Goal: Navigation & Orientation: Find specific page/section

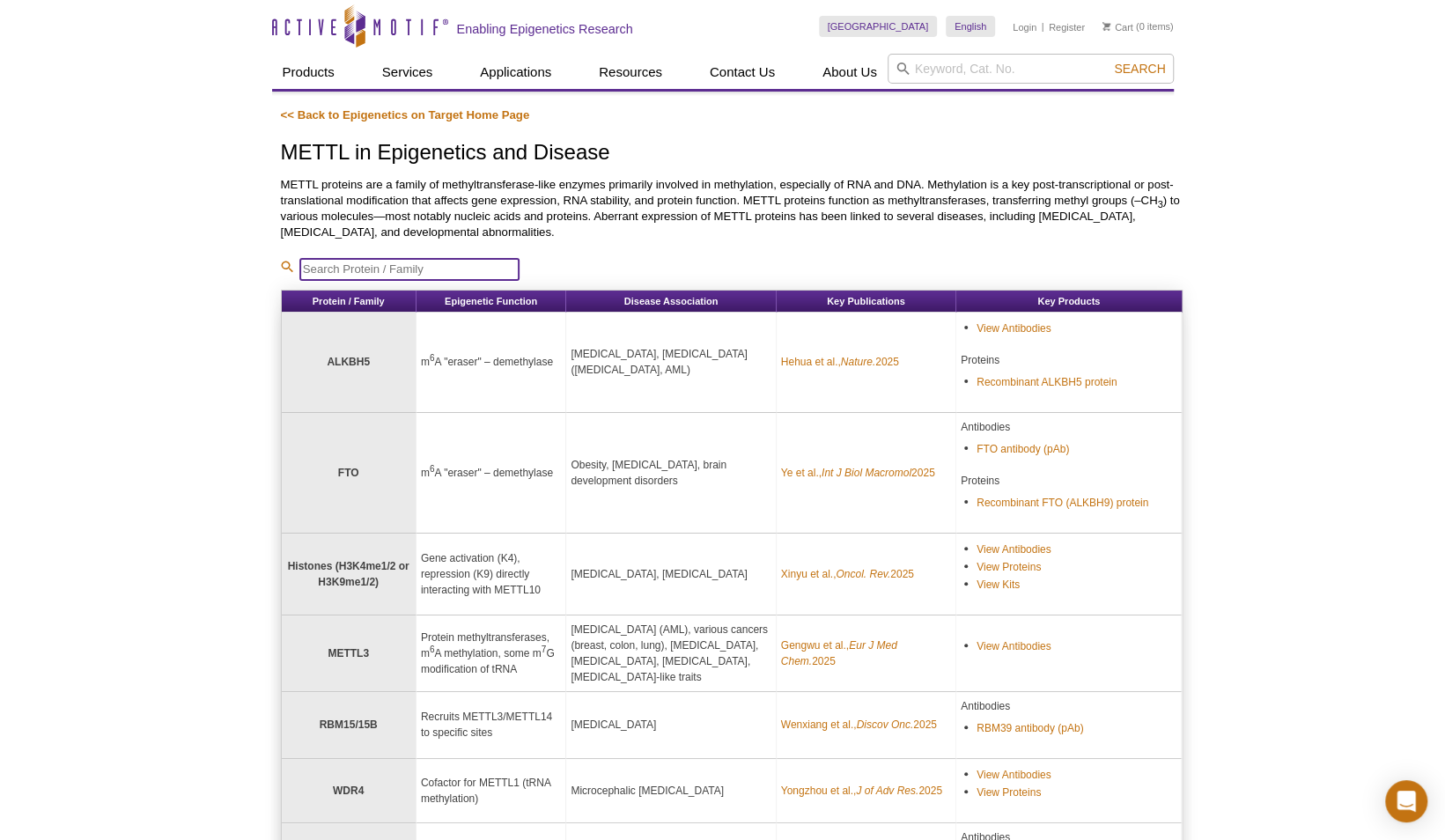
click at [474, 264] on input "search" at bounding box center [409, 270] width 220 height 23
click at [435, 117] on link "<< Back to Epigenetics on Target Home Page" at bounding box center [405, 116] width 250 height 14
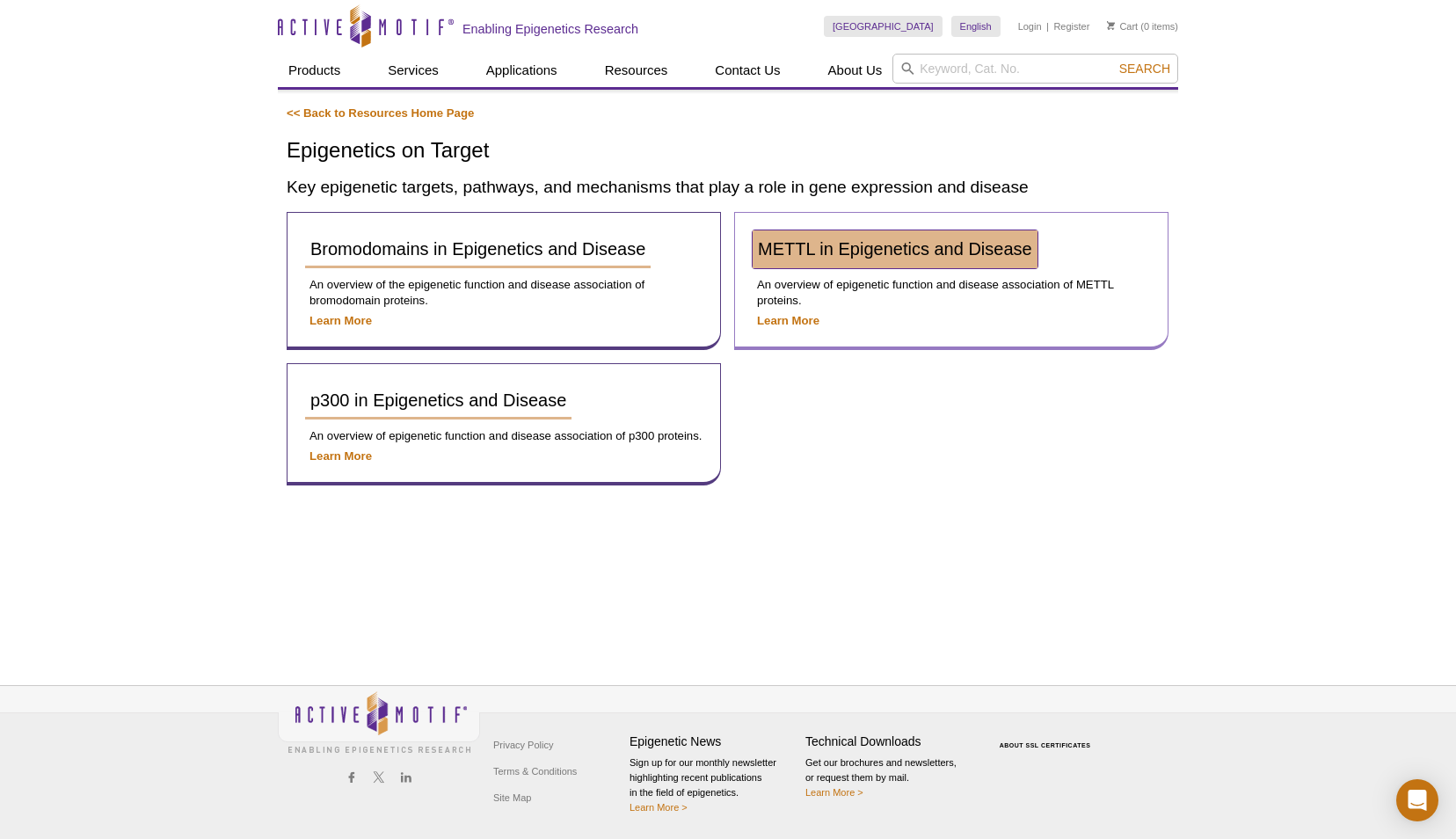
click at [873, 242] on span "METTL in Epigenetics and Disease" at bounding box center [894, 249] width 275 height 19
